Goal: Information Seeking & Learning: Learn about a topic

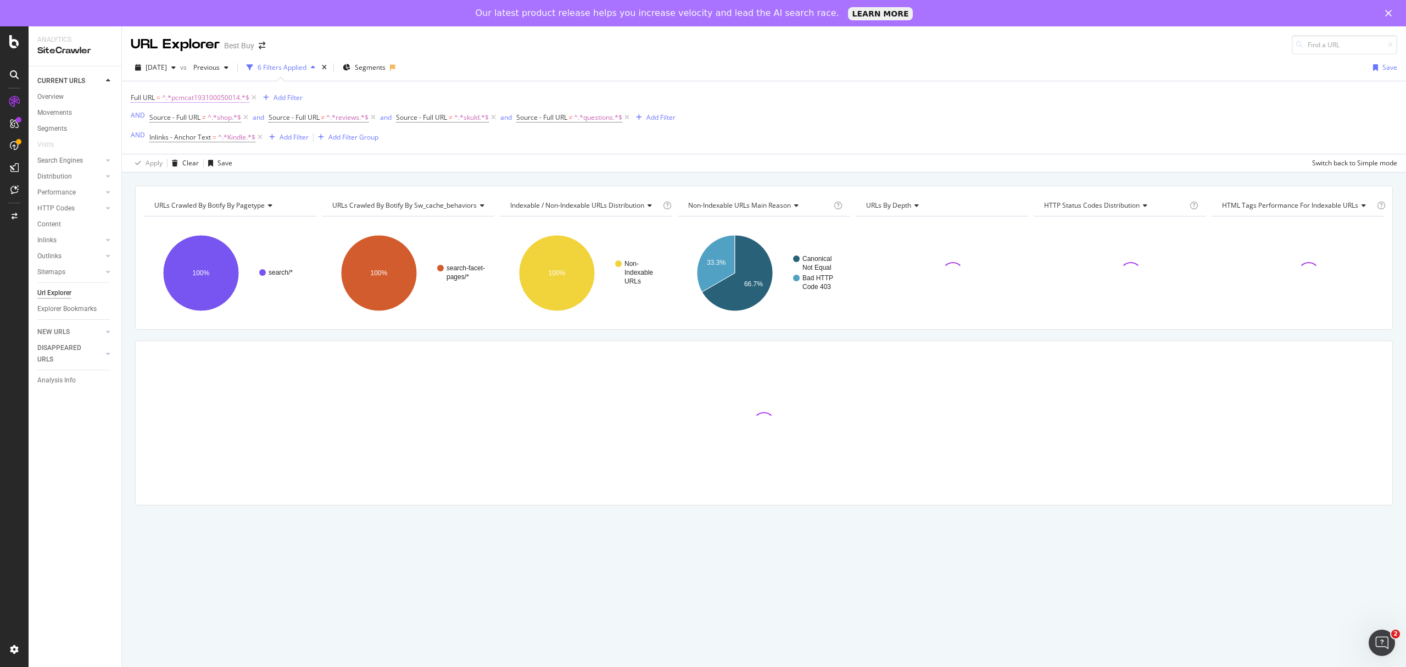
click at [205, 97] on span "^.*pcmcat193100050014.*$" at bounding box center [205, 97] width 87 height 15
click at [166, 124] on span "Contains" at bounding box center [154, 124] width 27 height 9
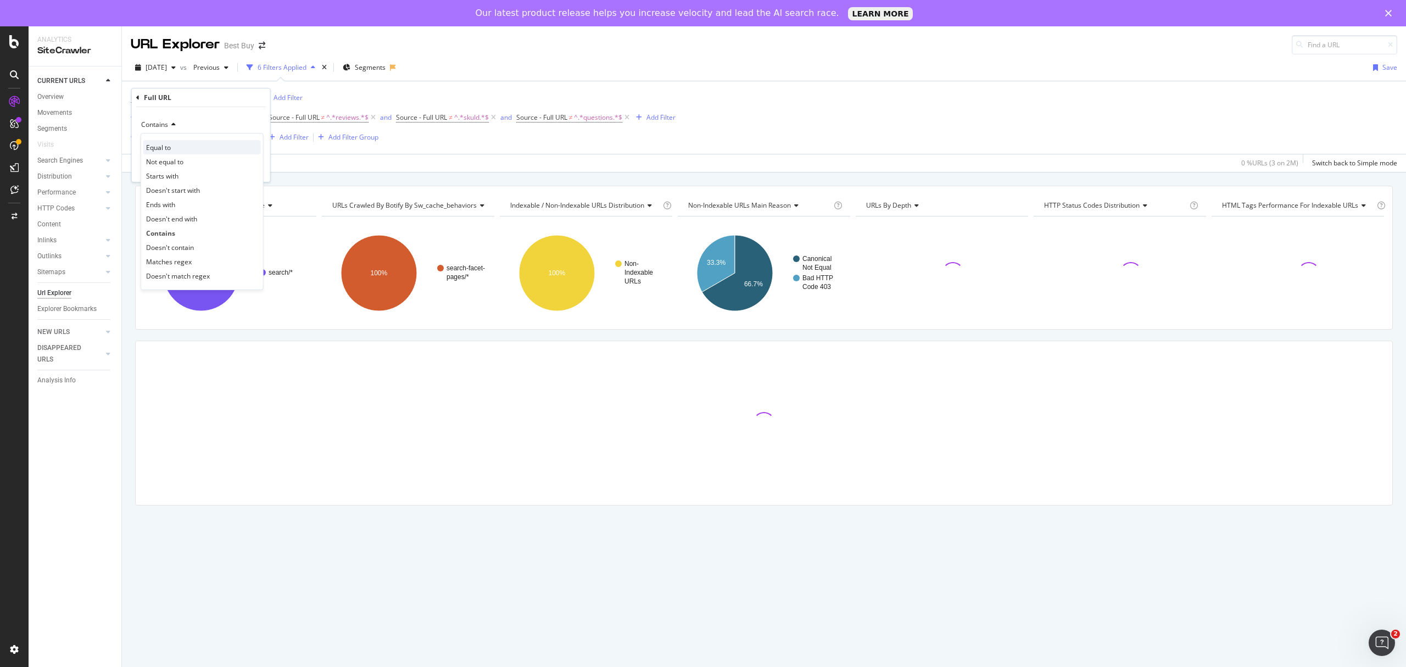
click at [167, 150] on span "Equal to" at bounding box center [158, 147] width 25 height 9
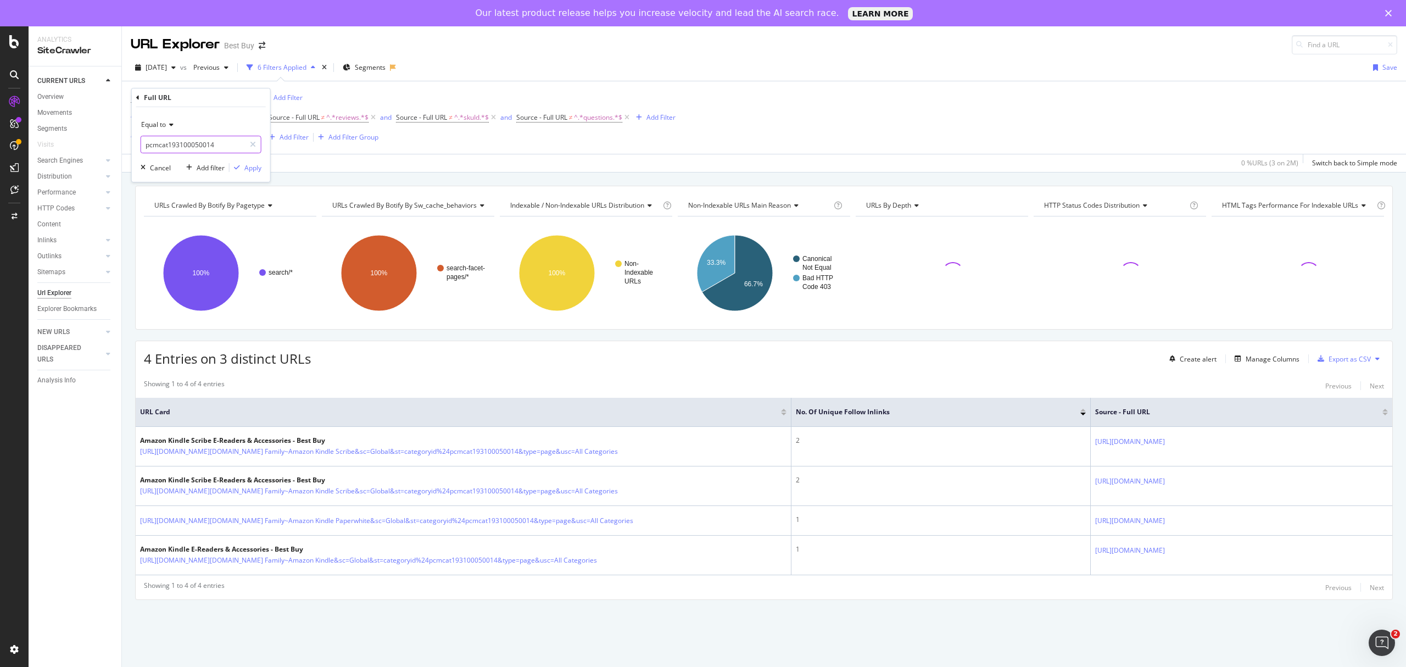
paste input "[URL][DOMAIN_NAME]"
type input "[URL][DOMAIN_NAME]"
click at [247, 167] on div "Apply" at bounding box center [252, 167] width 17 height 9
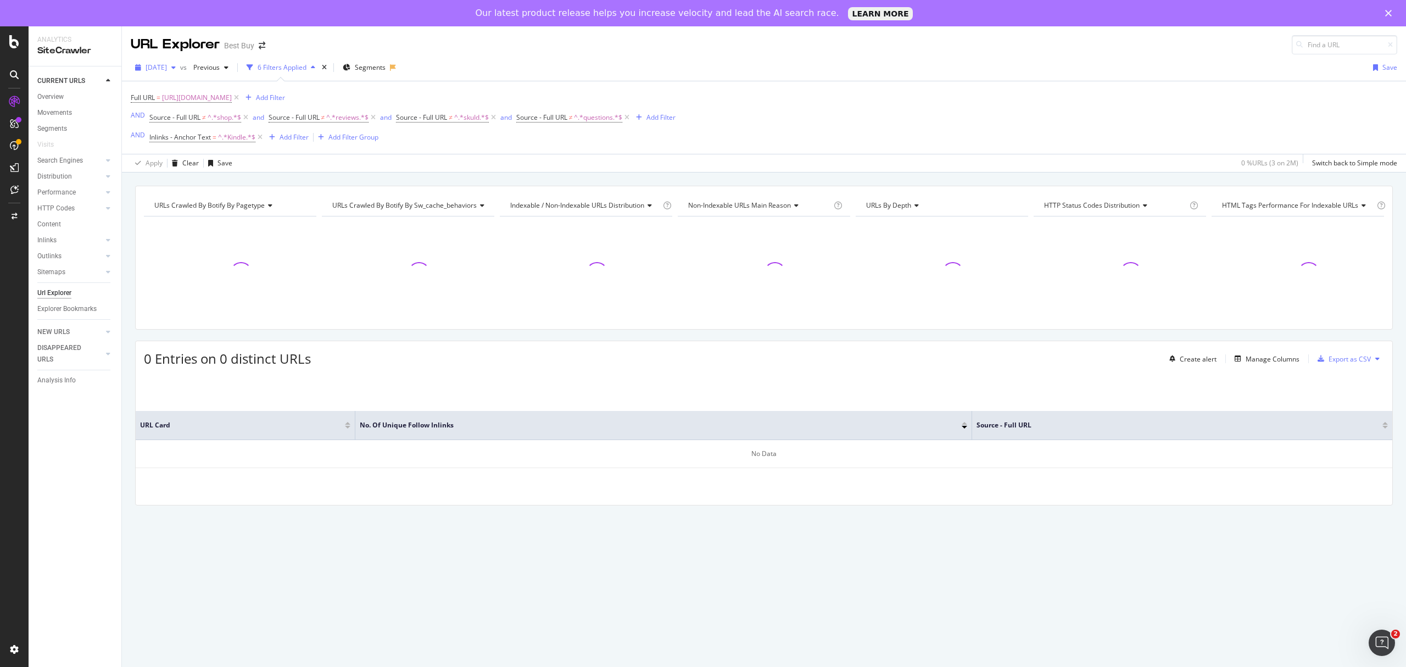
click at [180, 66] on div "button" at bounding box center [173, 67] width 13 height 7
click at [176, 114] on div "[DATE] 2.2M URLs" at bounding box center [240, 107] width 205 height 16
click at [246, 120] on icon at bounding box center [245, 117] width 9 height 11
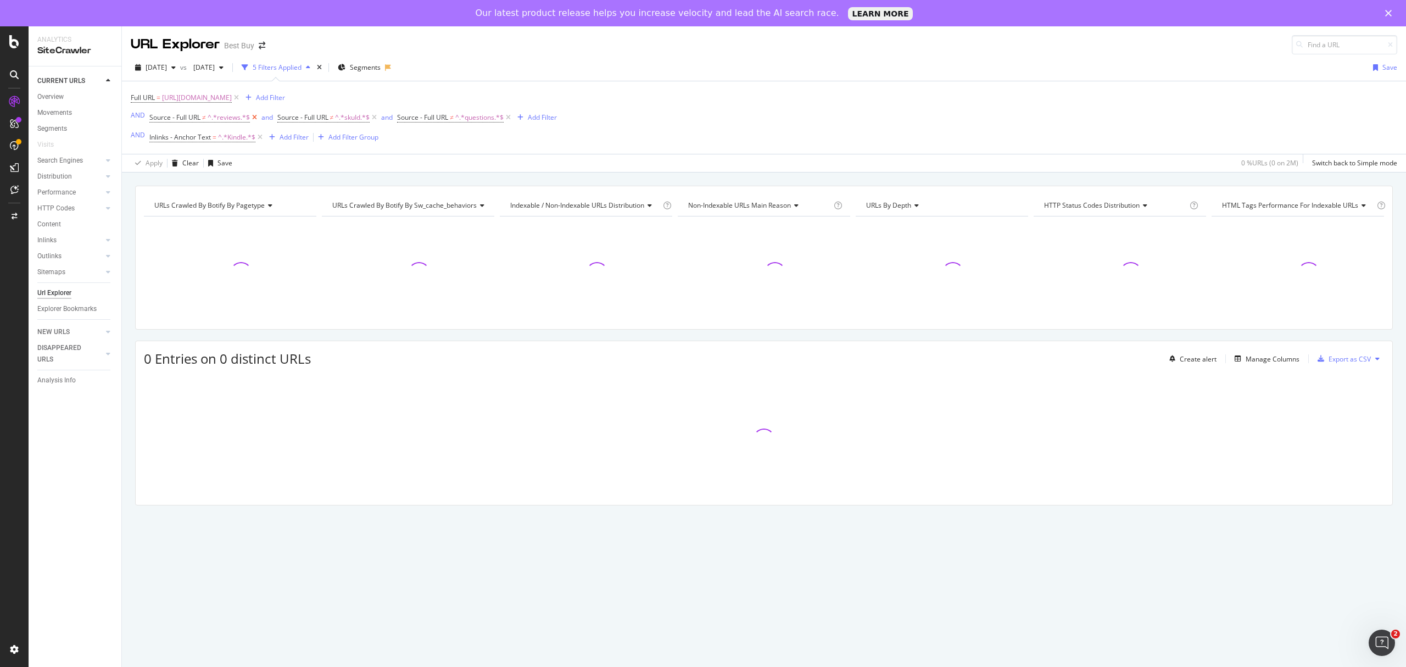
click at [251, 117] on icon at bounding box center [254, 117] width 9 height 11
click at [382, 120] on icon at bounding box center [380, 117] width 9 height 11
click at [246, 119] on icon at bounding box center [246, 117] width 9 height 11
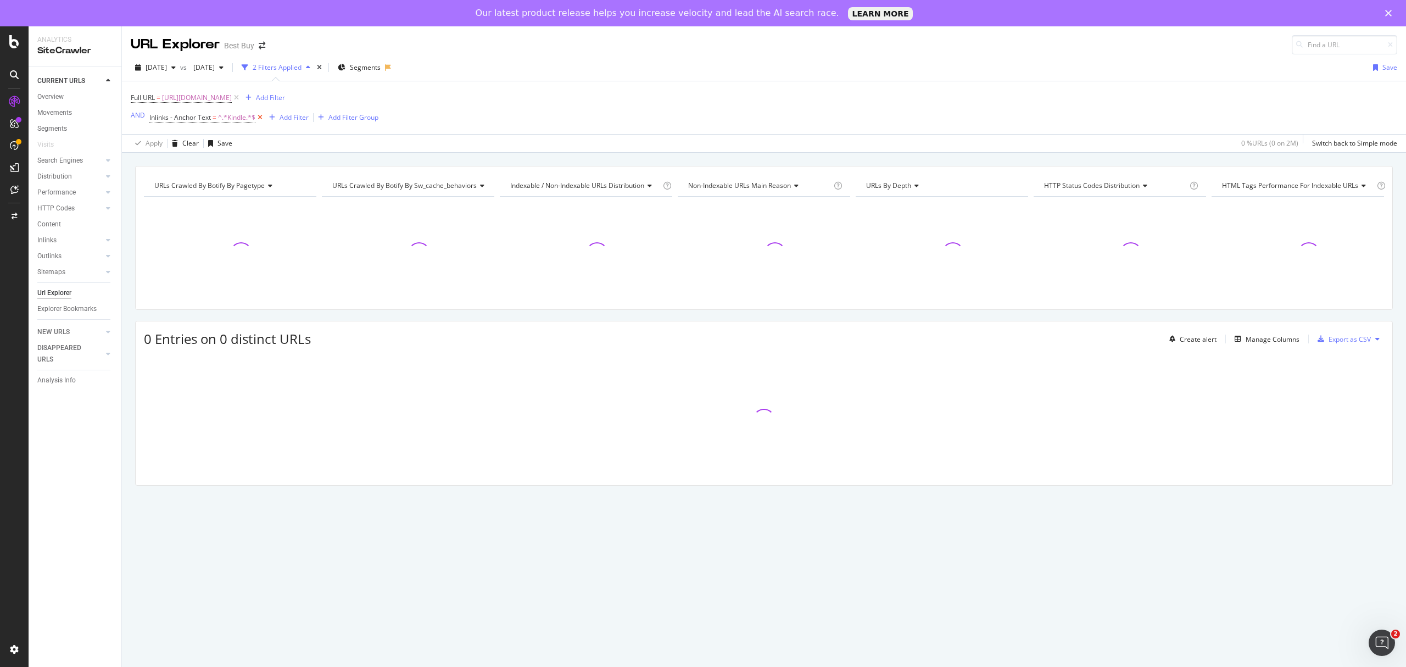
click at [260, 119] on icon at bounding box center [259, 117] width 9 height 11
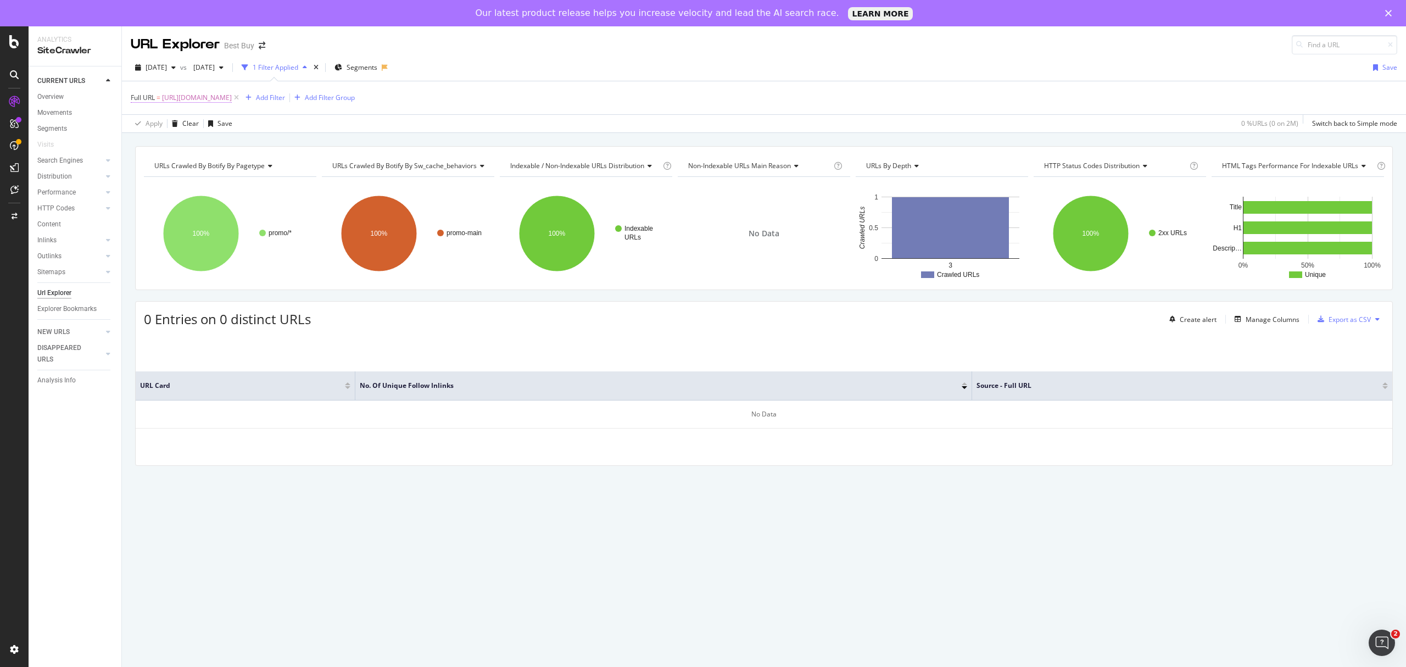
click at [139, 98] on span "Full URL" at bounding box center [143, 97] width 24 height 9
click at [240, 143] on input "[URL][DOMAIN_NAME]" at bounding box center [193, 145] width 104 height 18
paste input "plu"
type input "[URL][DOMAIN_NAME]"
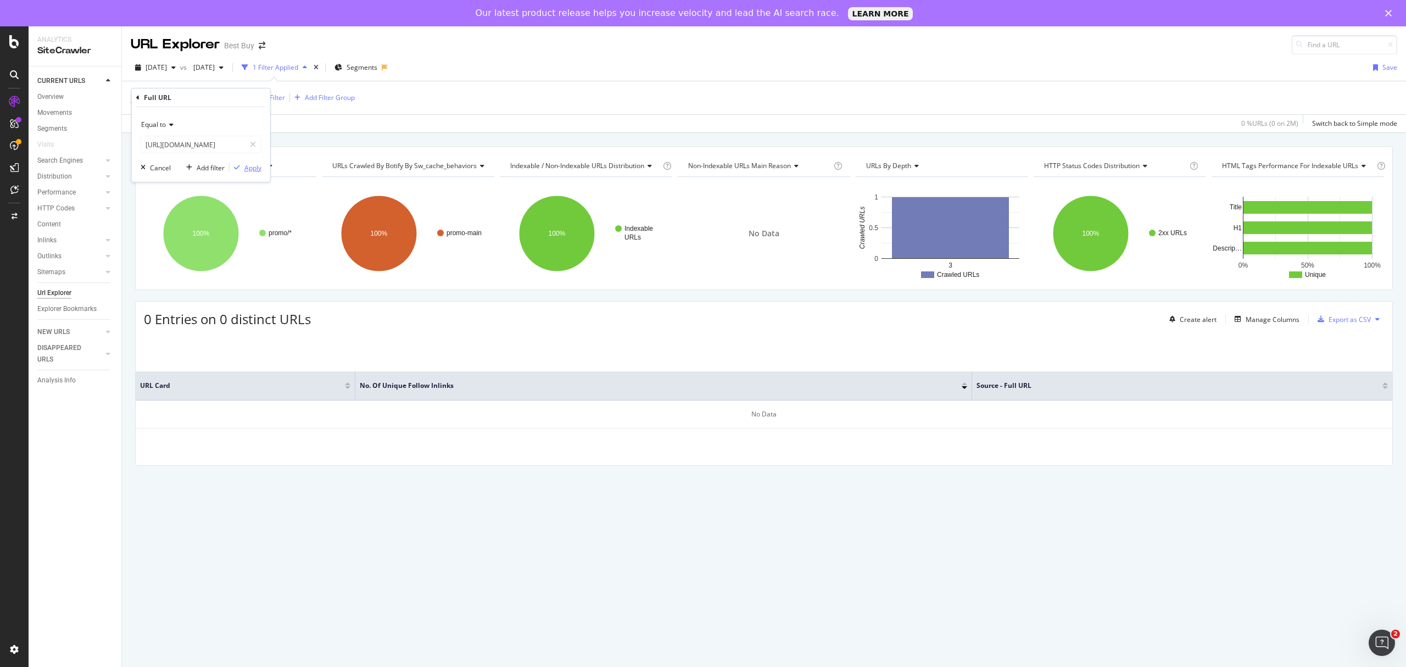
scroll to position [0, 0]
click at [251, 170] on div "Apply" at bounding box center [252, 167] width 17 height 9
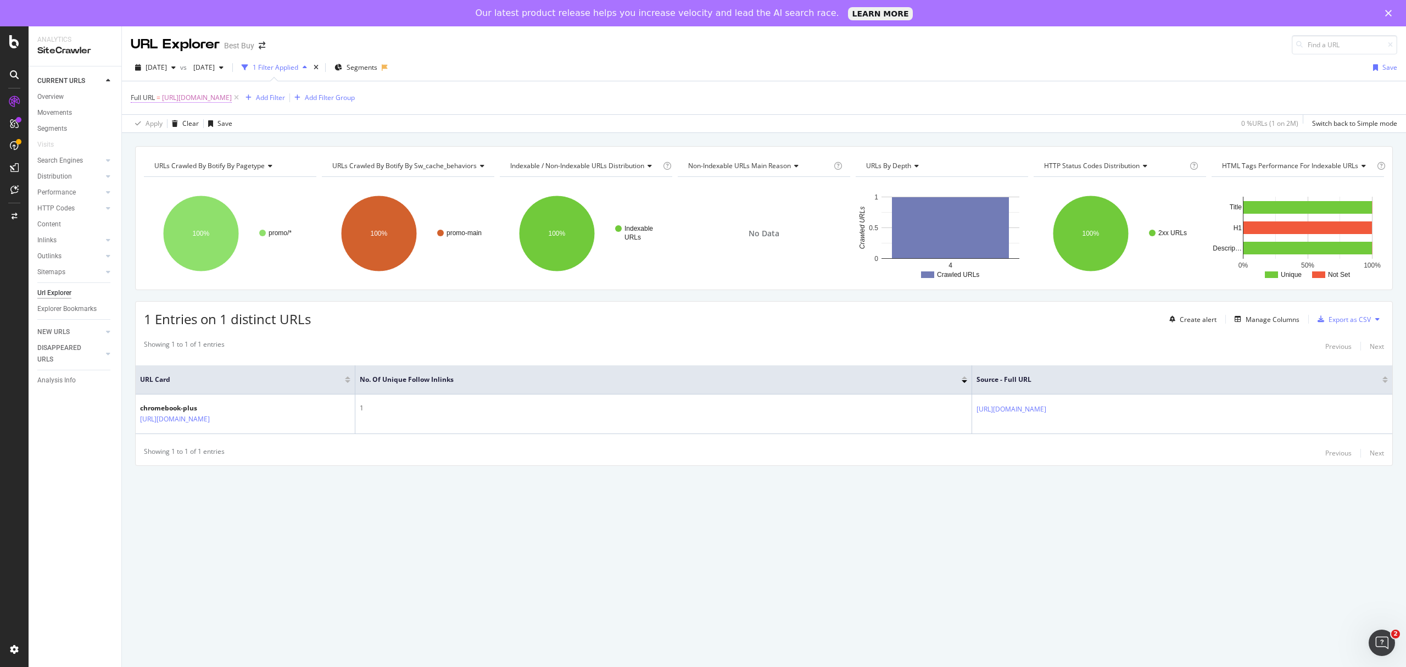
click at [232, 100] on span "[URL][DOMAIN_NAME]" at bounding box center [197, 97] width 70 height 15
click at [225, 146] on input "[URL][DOMAIN_NAME]" at bounding box center [193, 145] width 104 height 18
paste input "accessorie"
type input "[URL][DOMAIN_NAME]"
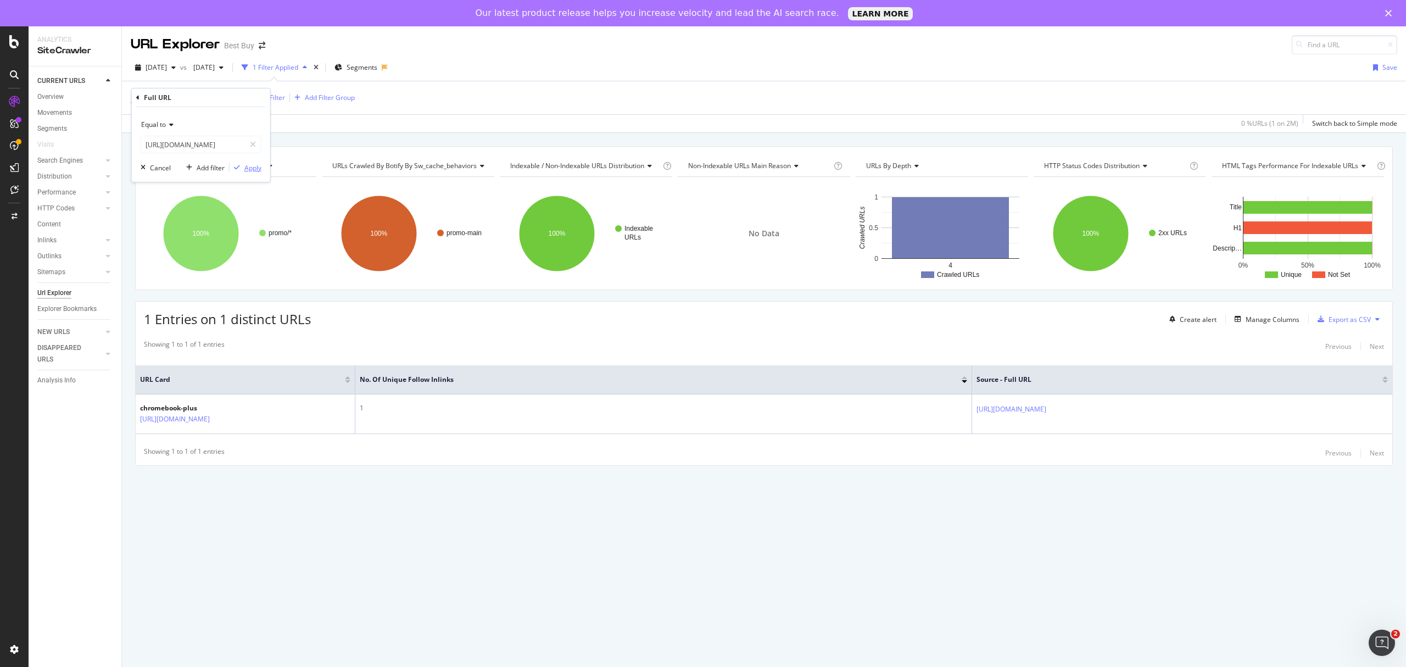
scroll to position [0, 0]
click at [250, 165] on div "Apply" at bounding box center [252, 167] width 17 height 9
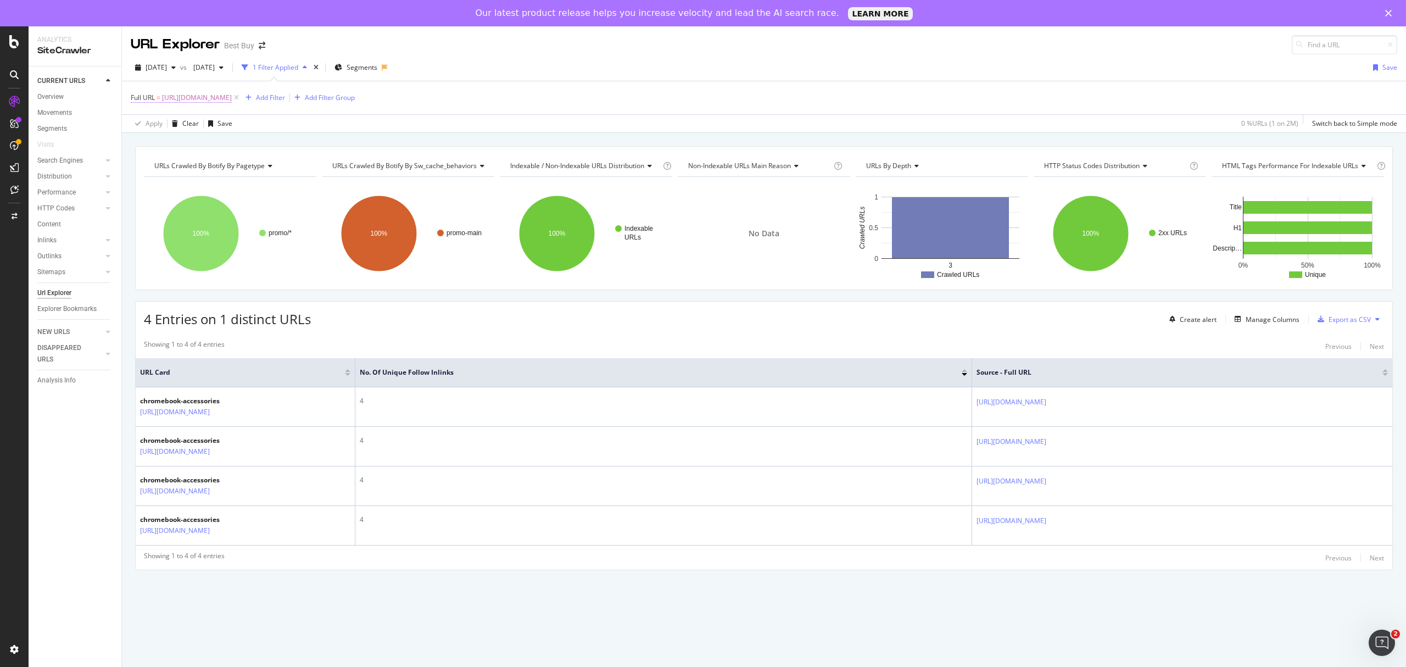
click at [232, 102] on span "[URL][DOMAIN_NAME]" at bounding box center [197, 97] width 70 height 15
click at [221, 143] on input "[URL][DOMAIN_NAME]" at bounding box center [193, 145] width 104 height 18
paste input "featured-tech-fest-windows-devic"
type input "[URL][DOMAIN_NAME]"
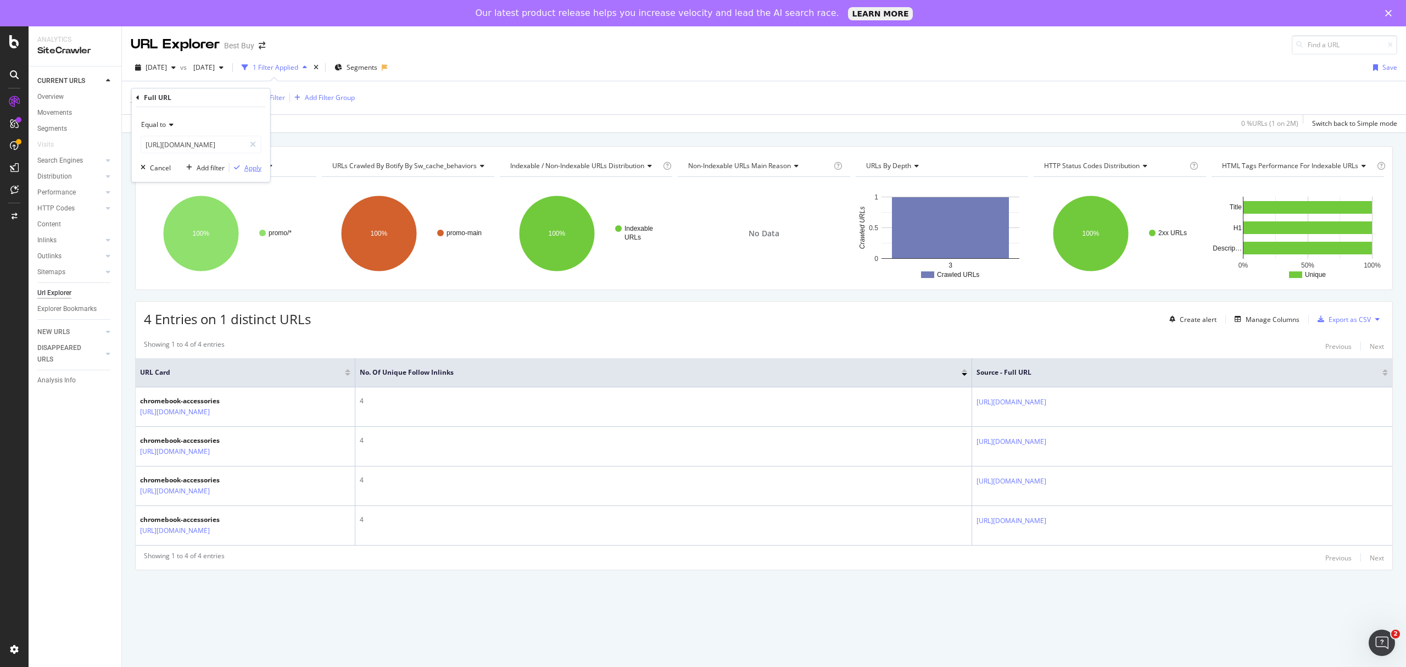
scroll to position [0, 0]
click at [256, 167] on div "Apply" at bounding box center [252, 167] width 17 height 9
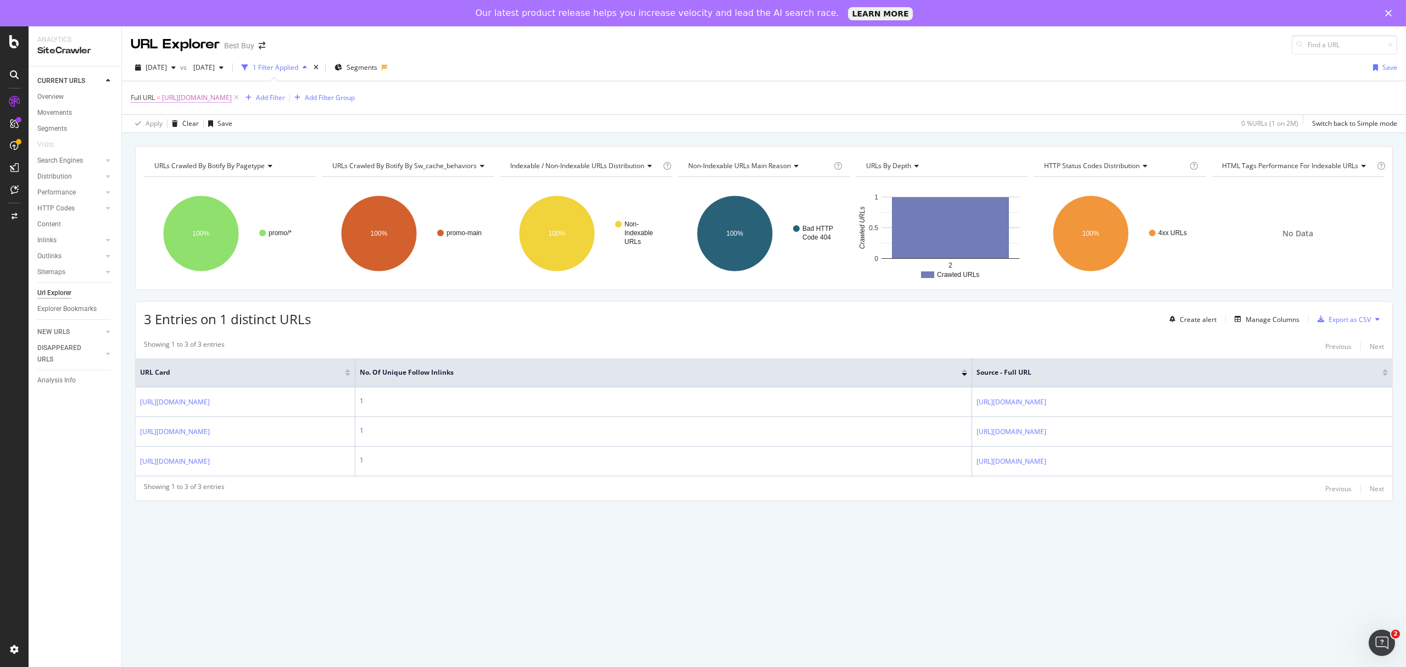
click at [207, 102] on span "[URL][DOMAIN_NAME]" at bounding box center [197, 97] width 70 height 15
click at [234, 147] on input "[URL][DOMAIN_NAME]" at bounding box center [193, 145] width 104 height 18
paste input "ipad-9th-gen"
type input "[URL][DOMAIN_NAME]"
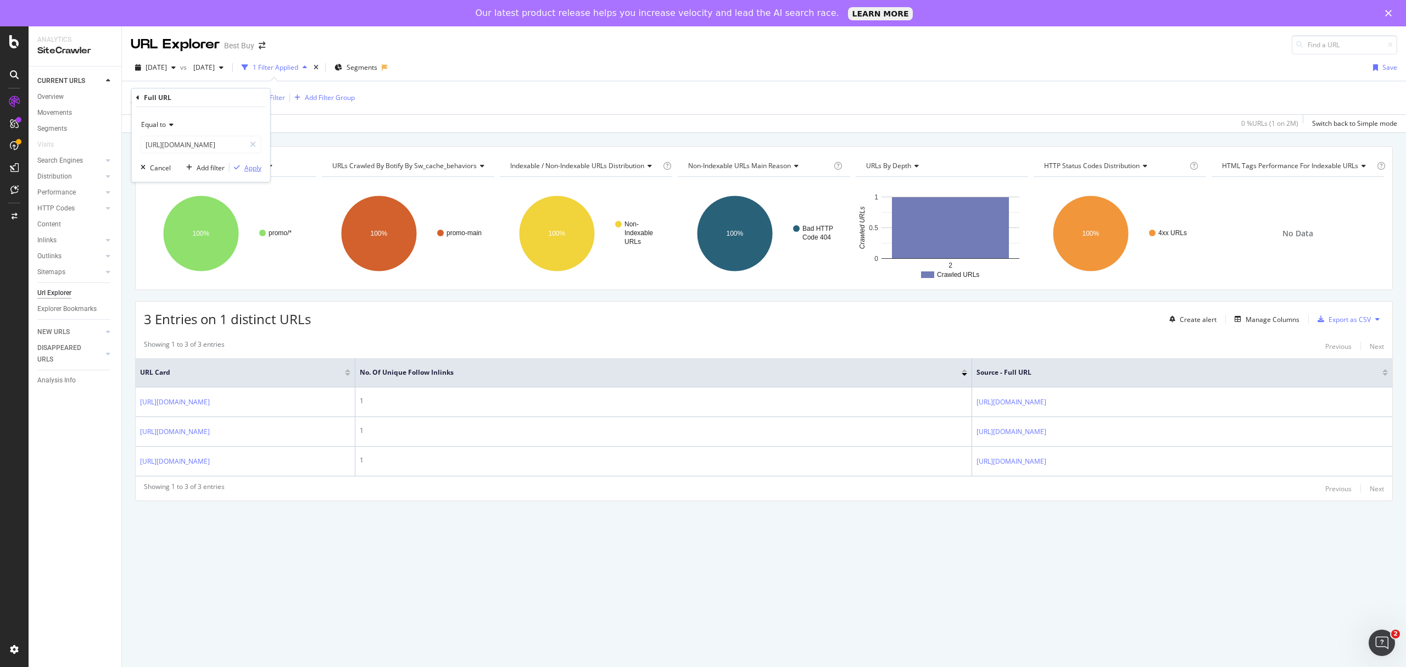
scroll to position [0, 0]
click at [247, 166] on div "Apply" at bounding box center [252, 167] width 17 height 9
